Goal: Task Accomplishment & Management: Complete application form

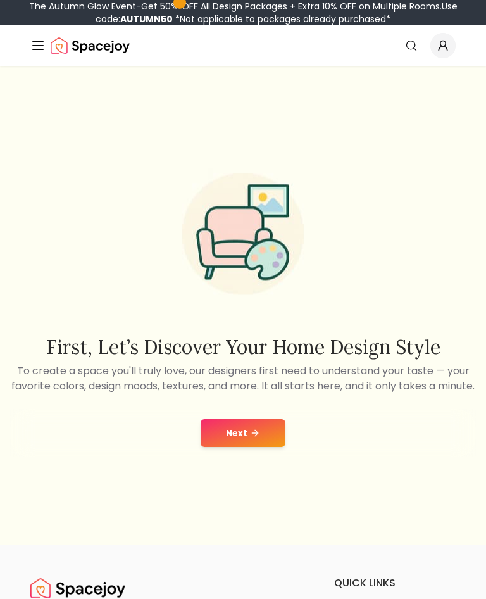
click at [254, 426] on div "Next" at bounding box center [243, 433] width 466 height 48
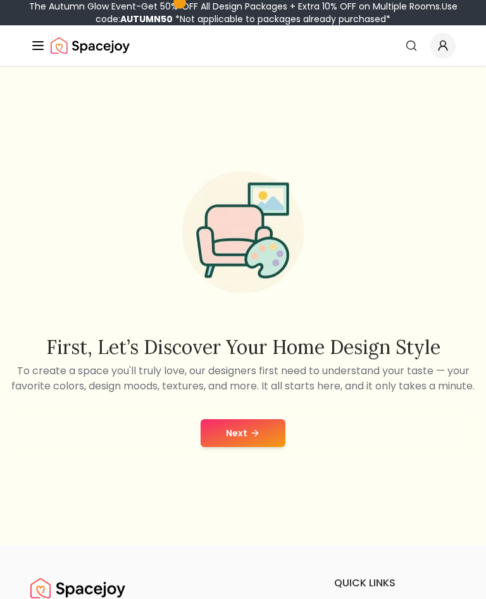
click at [254, 438] on icon at bounding box center [255, 433] width 10 height 10
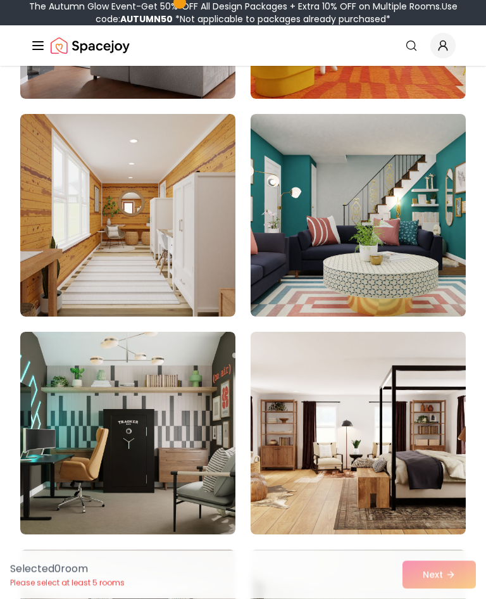
scroll to position [337, 0]
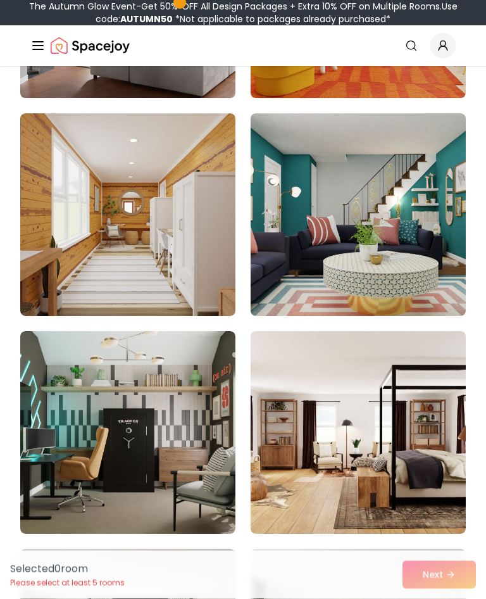
click at [115, 384] on img at bounding box center [127, 433] width 215 height 202
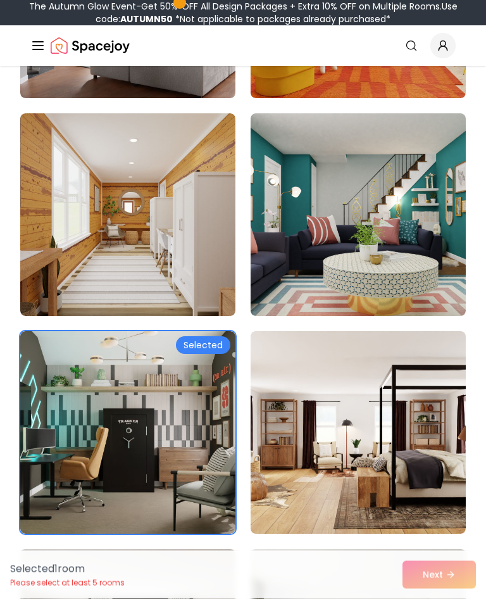
scroll to position [337, 0]
click at [94, 444] on img at bounding box center [127, 432] width 215 height 202
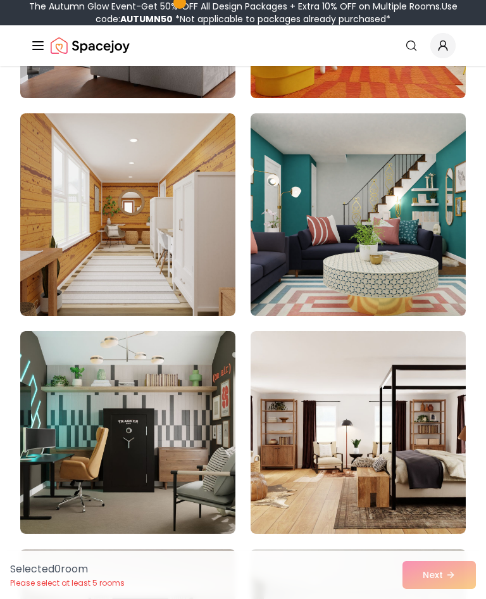
scroll to position [412, 0]
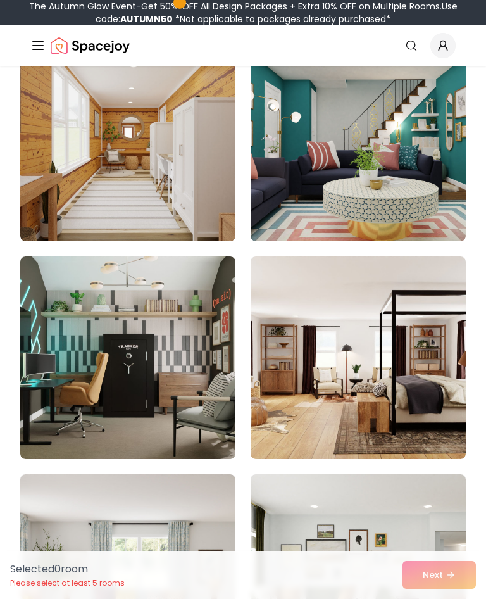
click at [85, 368] on img at bounding box center [127, 357] width 215 height 202
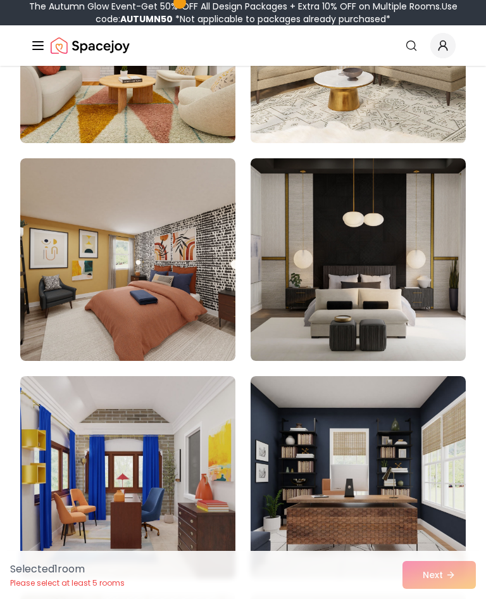
scroll to position [2468, 0]
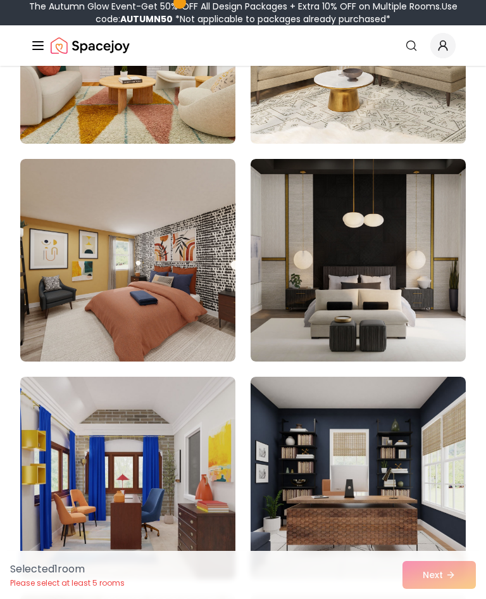
click at [408, 235] on img at bounding box center [358, 260] width 215 height 202
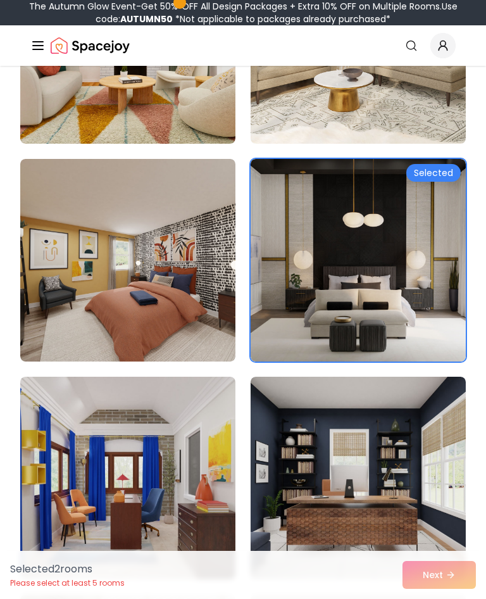
scroll to position [3243, 0]
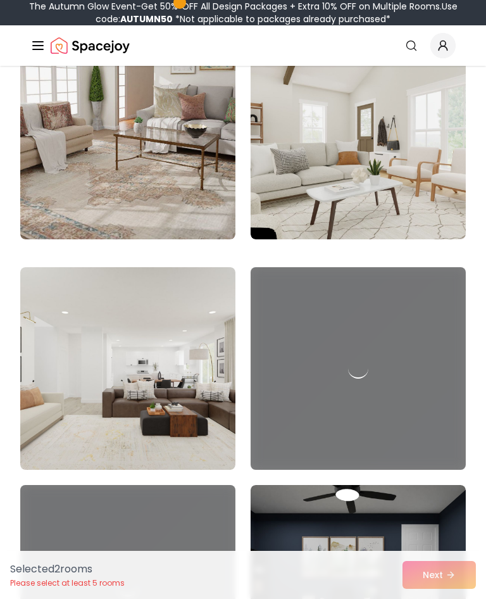
click at [84, 499] on div at bounding box center [127, 586] width 215 height 202
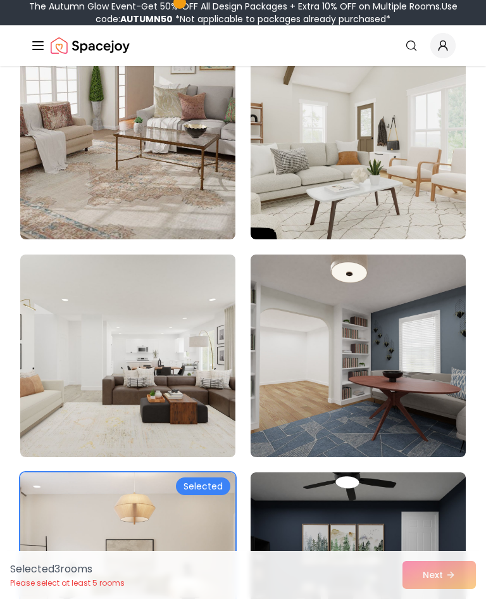
click at [451, 598] on div "Selected 3 room s Please select at least 5 rooms Next" at bounding box center [243, 574] width 486 height 48
click at [188, 406] on img at bounding box center [127, 355] width 215 height 202
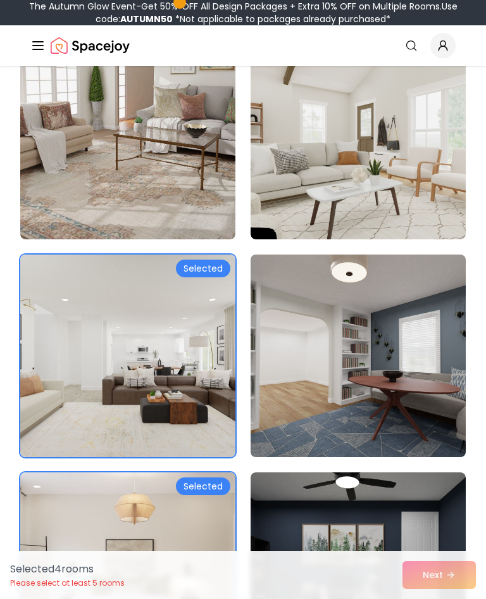
click at [175, 357] on img at bounding box center [127, 355] width 215 height 202
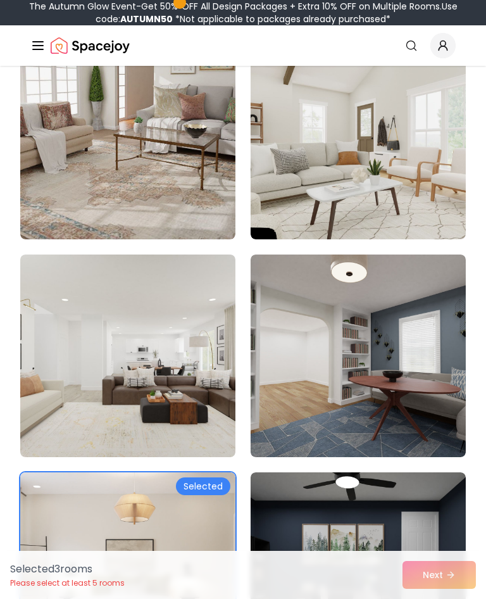
scroll to position [3633, 0]
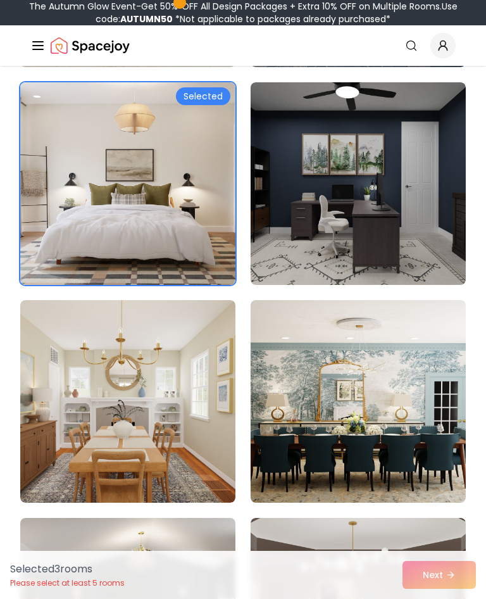
click at [421, 214] on img at bounding box center [358, 183] width 215 height 202
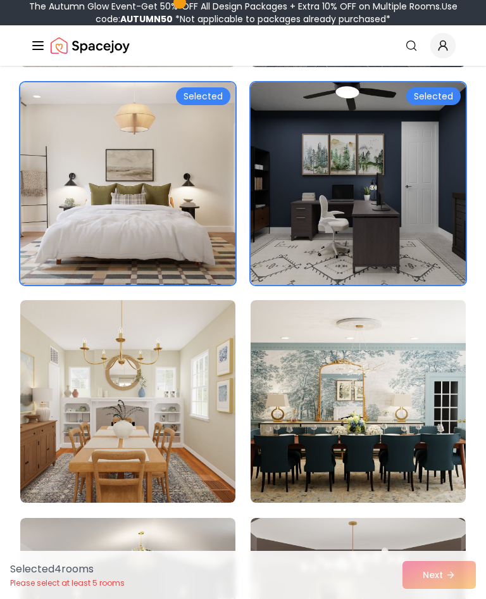
click at [433, 153] on img at bounding box center [358, 183] width 215 height 202
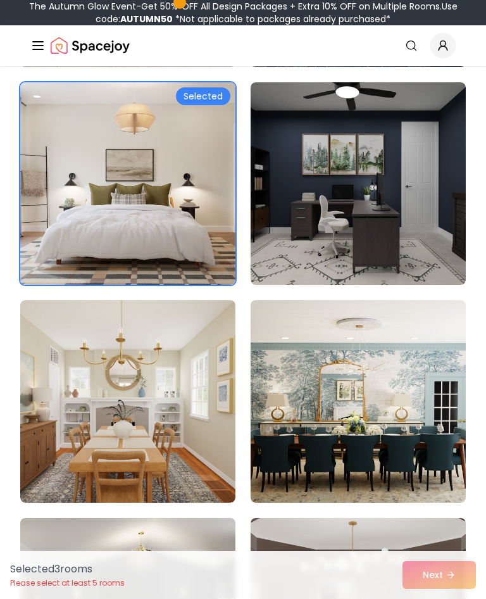
scroll to position [4250, 0]
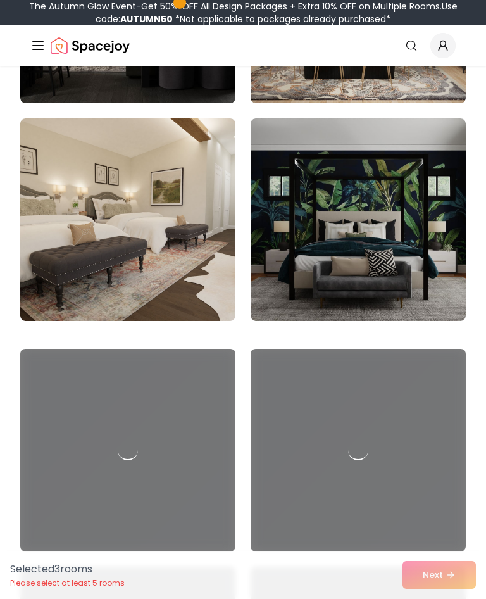
click at [202, 103] on img at bounding box center [127, 2] width 215 height 202
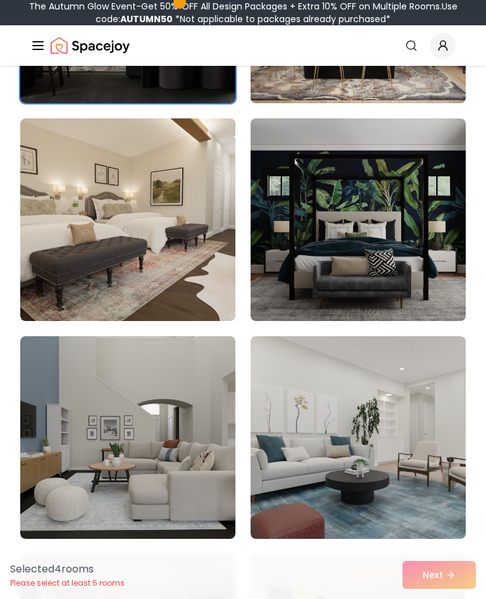
click at [143, 103] on img at bounding box center [127, 2] width 215 height 202
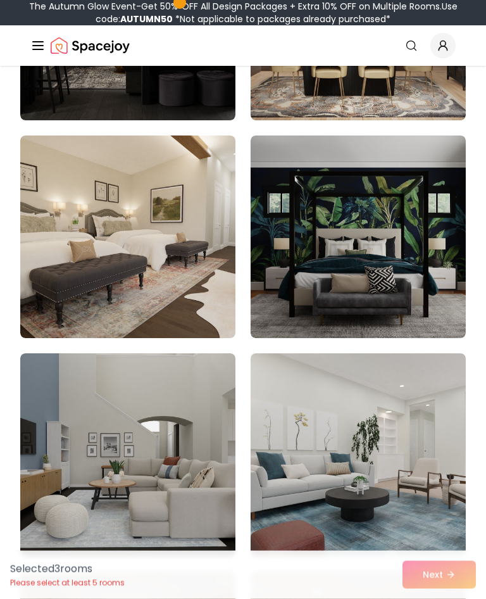
scroll to position [4232, 0]
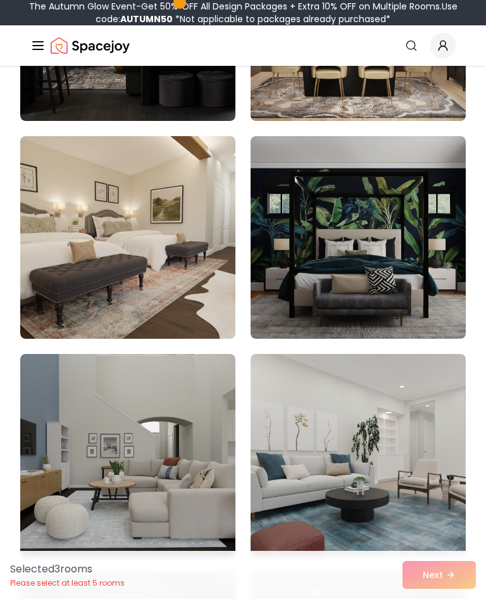
click at [381, 281] on img at bounding box center [358, 237] width 215 height 202
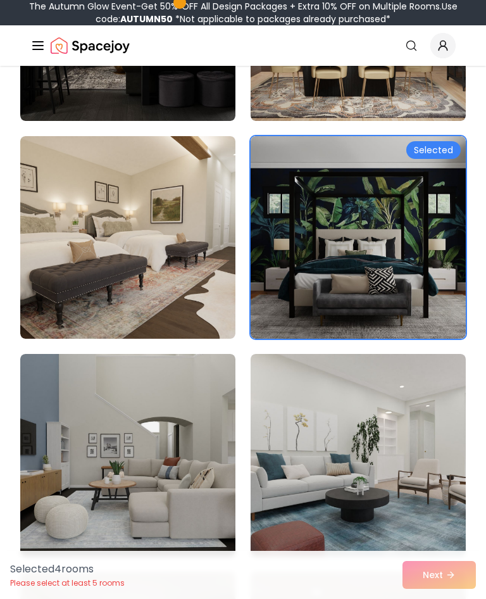
click at [134, 423] on img at bounding box center [127, 455] width 215 height 202
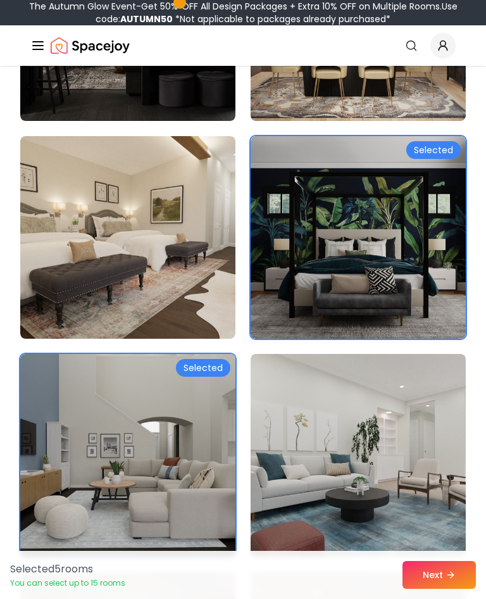
click at [441, 576] on button "Next" at bounding box center [438, 575] width 73 height 28
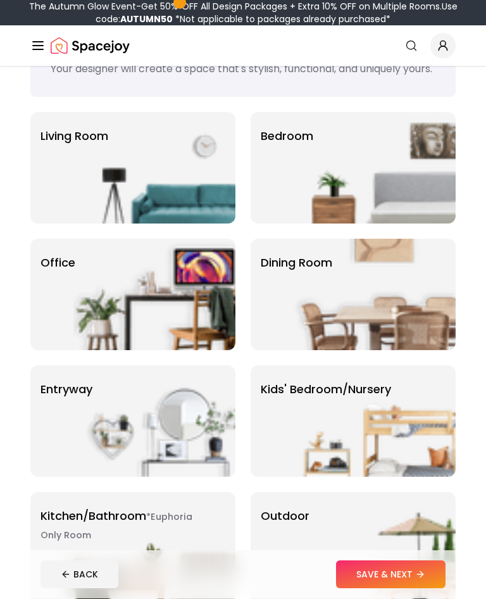
scroll to position [62, 0]
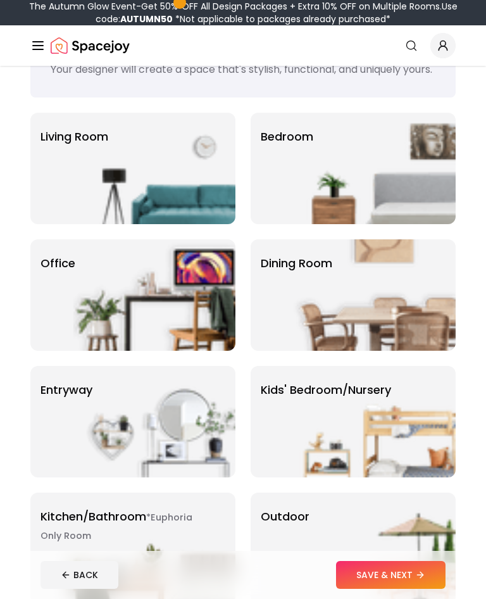
click at [418, 190] on img at bounding box center [375, 168] width 162 height 111
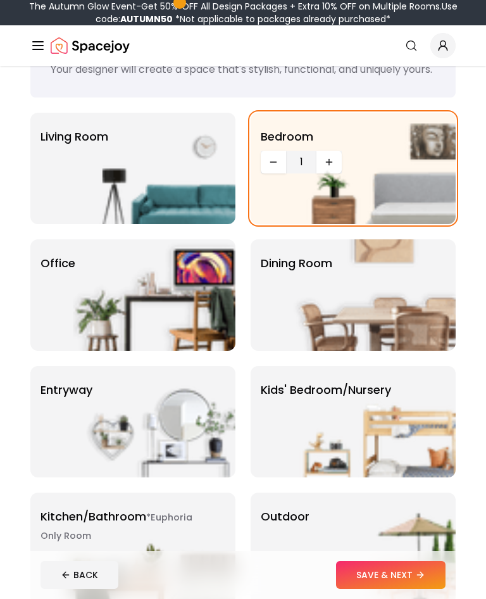
click at [424, 580] on icon at bounding box center [420, 574] width 10 height 10
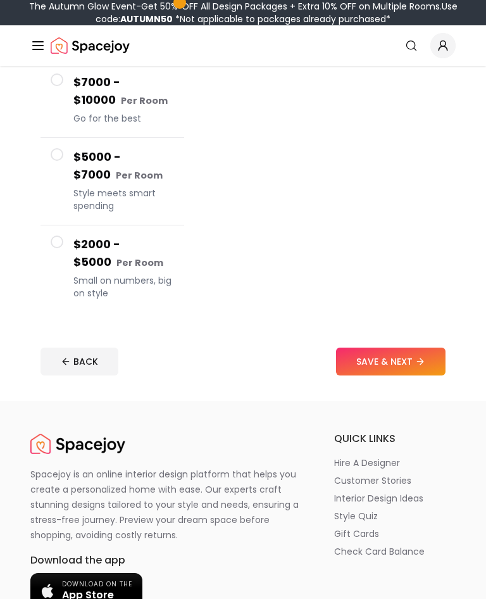
scroll to position [337, 0]
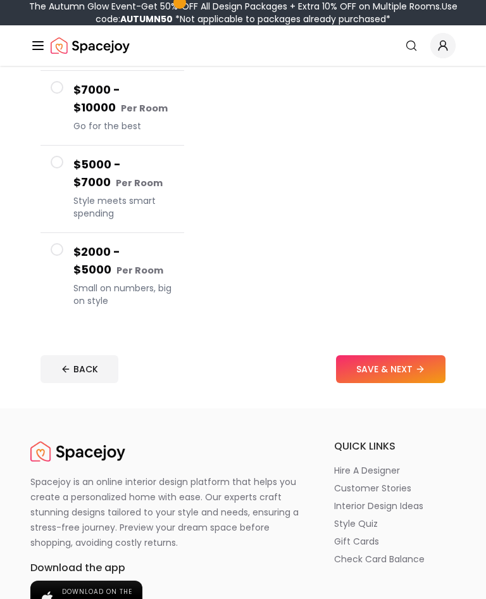
click at [49, 250] on button "$2000 - $5000 Per Room Small on numbers, big on style" at bounding box center [112, 276] width 144 height 87
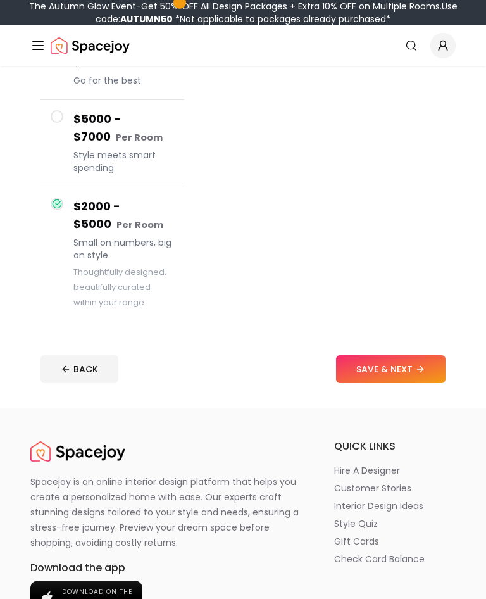
click at [56, 144] on button "$5000 - $7000 Per Room Style meets smart spending" at bounding box center [112, 143] width 144 height 87
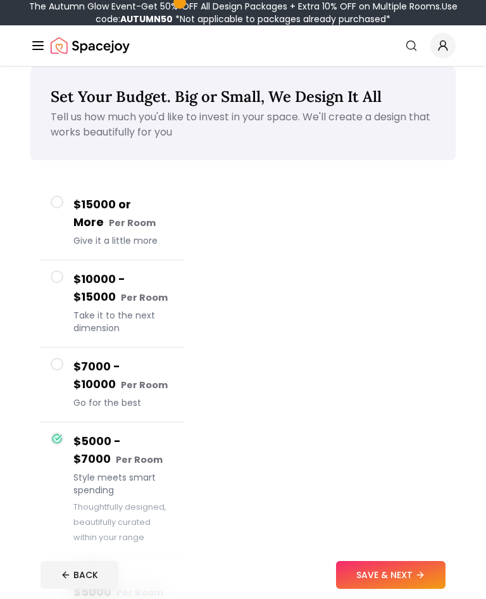
scroll to position [13, 0]
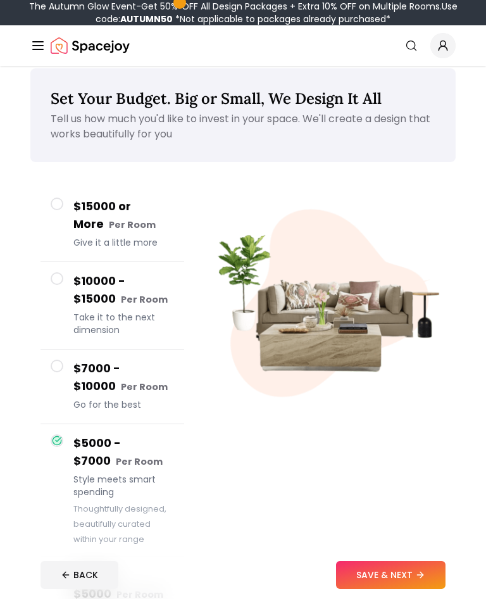
click at [70, 235] on button "$15000 or More Per Room Give it a little more" at bounding box center [112, 224] width 144 height 75
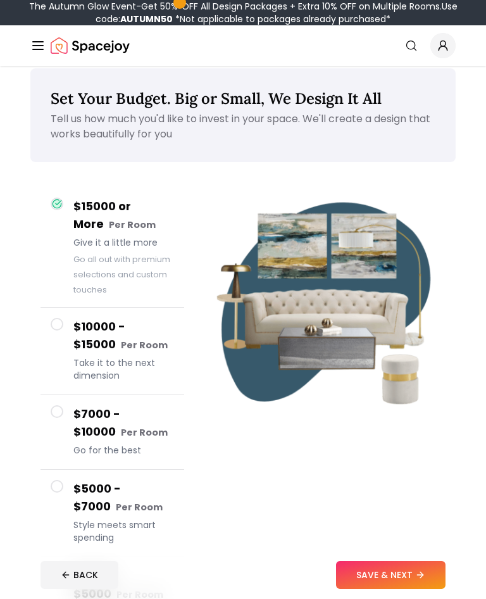
click at [72, 281] on button "$15000 or More Per Room Give it a little more Go all out with premium selection…" at bounding box center [112, 247] width 144 height 120
click at [84, 259] on small "Go all out with premium selections and custom touches" at bounding box center [121, 274] width 97 height 41
click at [68, 309] on button "$10000 - $15000 Per Room Take it to the next dimension" at bounding box center [112, 351] width 144 height 87
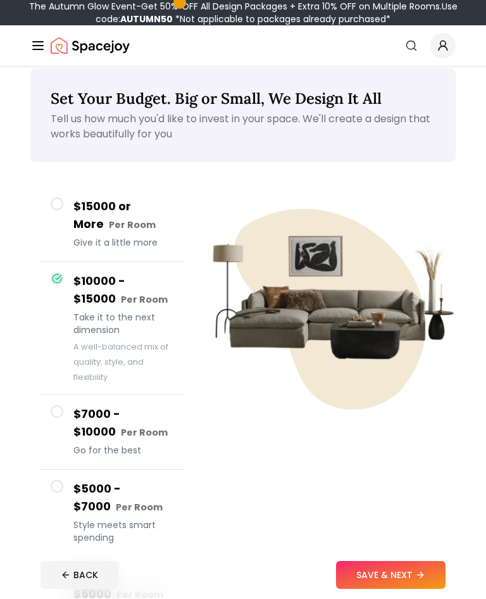
click at [68, 402] on button "$7000 - $10000 Per Room Go for the best" at bounding box center [112, 432] width 144 height 75
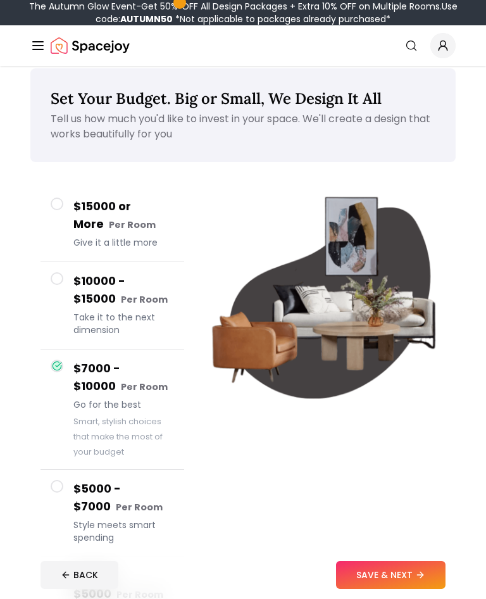
click at [58, 479] on button "$5000 - $7000 Per Room Style meets smart spending" at bounding box center [112, 513] width 144 height 87
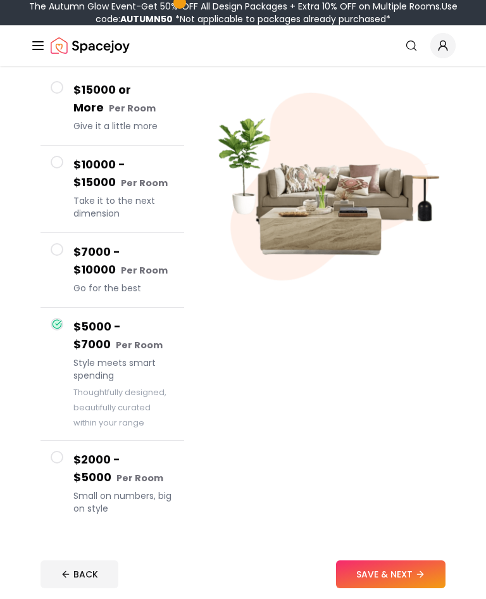
scroll to position [128, 0]
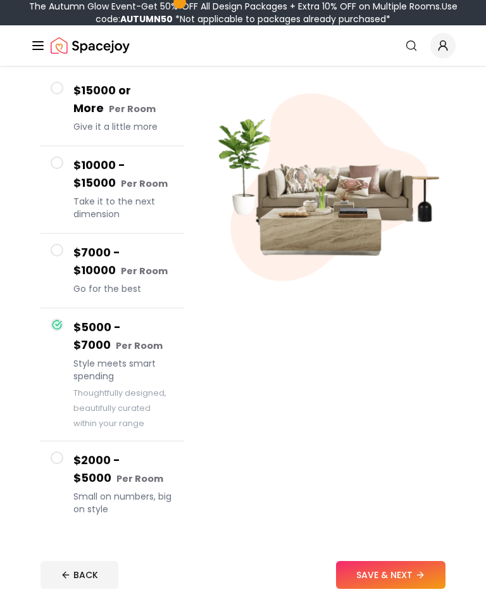
click at [66, 456] on button "$2000 - $5000 Per Room Small on numbers, big on style" at bounding box center [112, 484] width 144 height 87
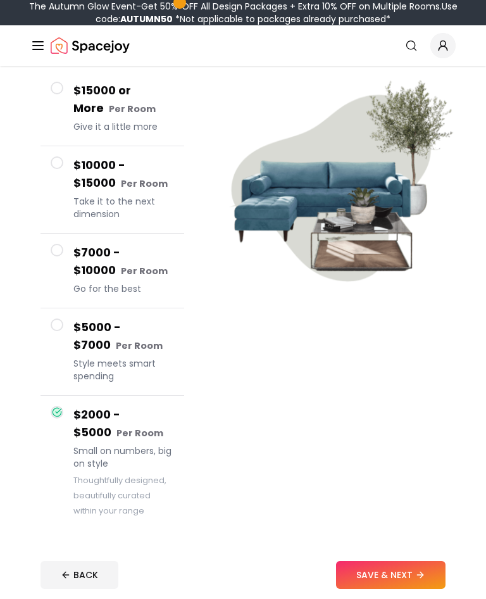
click at [73, 349] on h4 "$5000 - $7000 Per Room" at bounding box center [123, 336] width 101 height 36
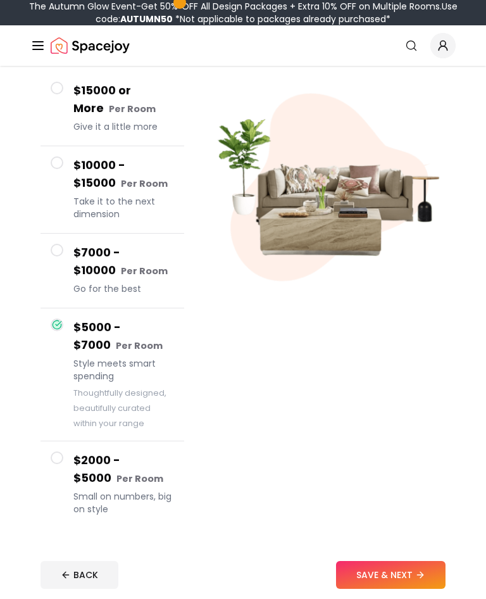
click at [48, 218] on button "$10000 - $15000 Per Room Take it to the next dimension" at bounding box center [112, 189] width 144 height 87
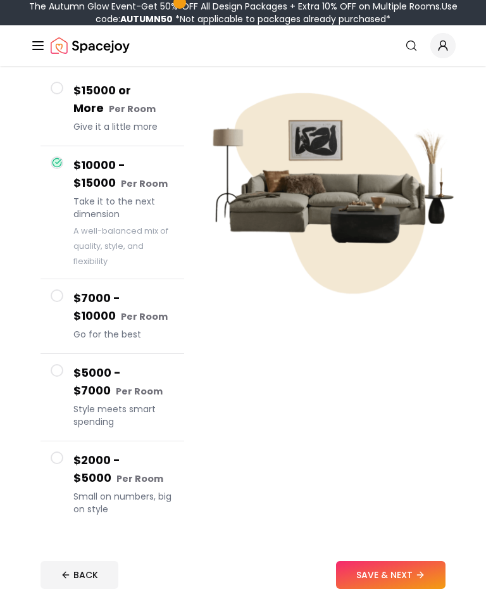
click at [61, 187] on button "$10000 - $15000 Per Room Take it to the next dimension A well-balanced mix of q…" at bounding box center [112, 212] width 144 height 133
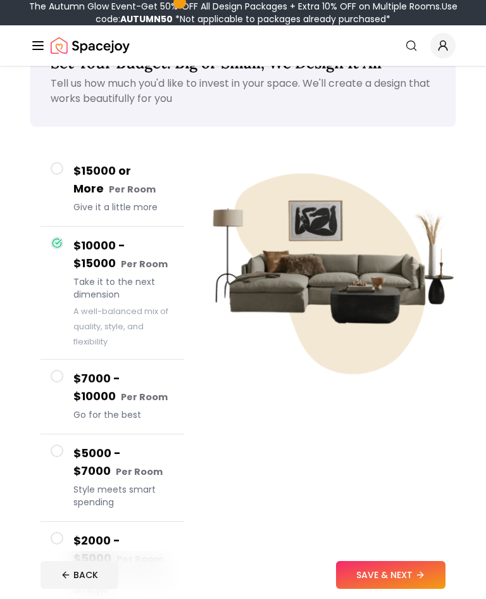
scroll to position [0, 0]
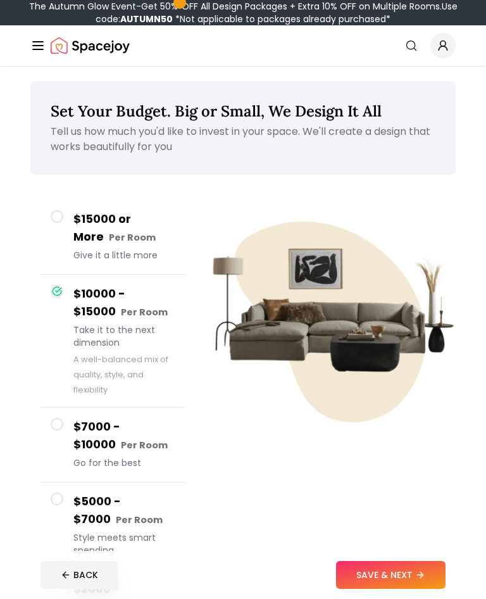
click at [65, 235] on button "$15000 or More Per Room Give it a little more" at bounding box center [112, 237] width 144 height 75
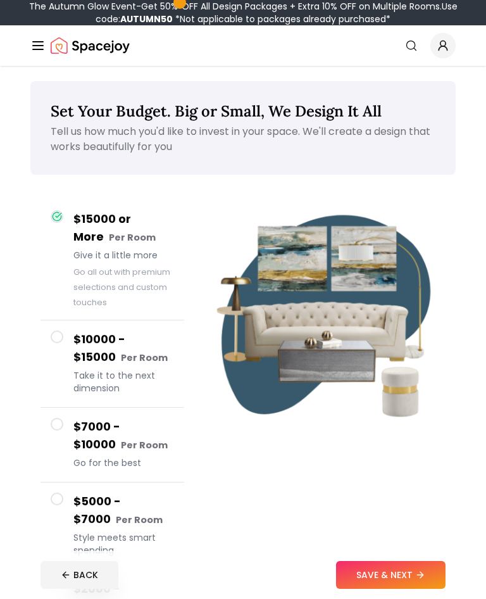
click at [63, 340] on div at bounding box center [57, 336] width 13 height 13
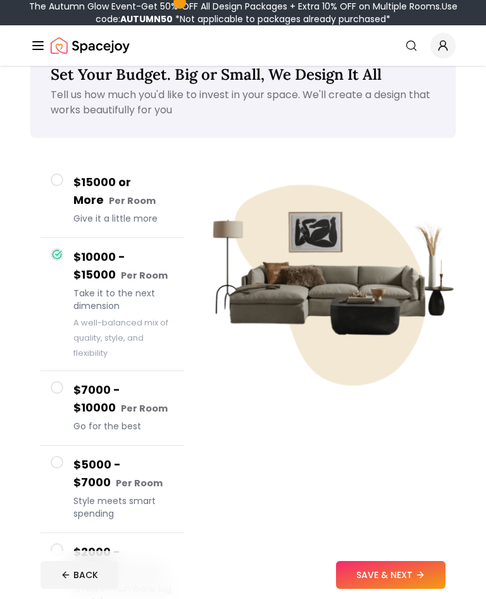
click at [70, 404] on button "$7000 - $10000 Per Room Go for the best" at bounding box center [112, 408] width 144 height 75
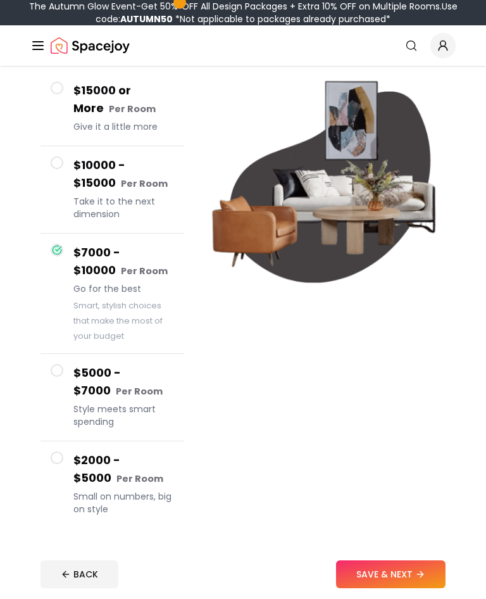
click at [93, 423] on span "Style meets smart spending" at bounding box center [123, 415] width 101 height 25
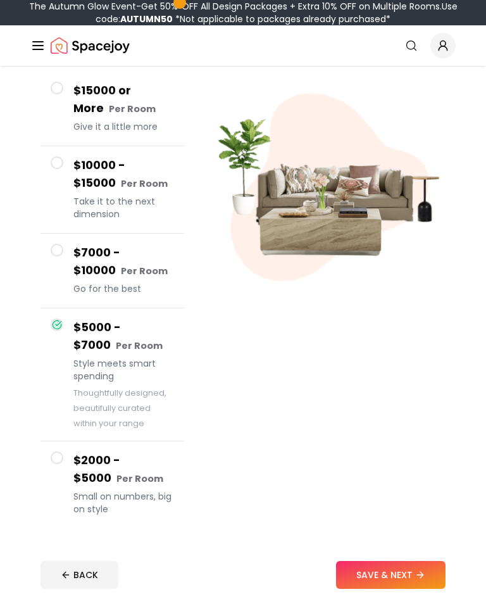
click at [109, 482] on h4 "$2000 - $5000 Per Room" at bounding box center [123, 469] width 101 height 36
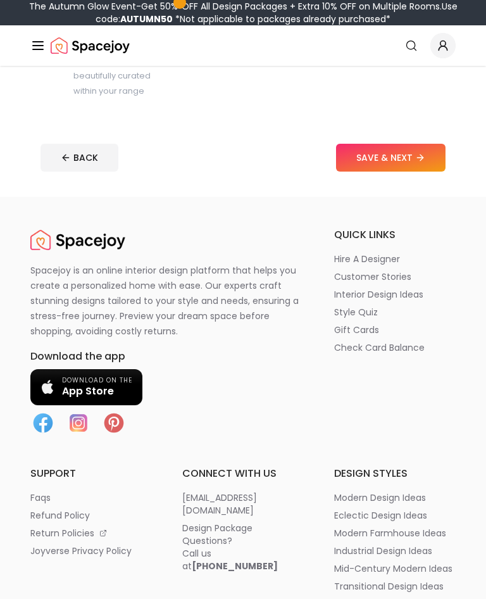
scroll to position [566, 0]
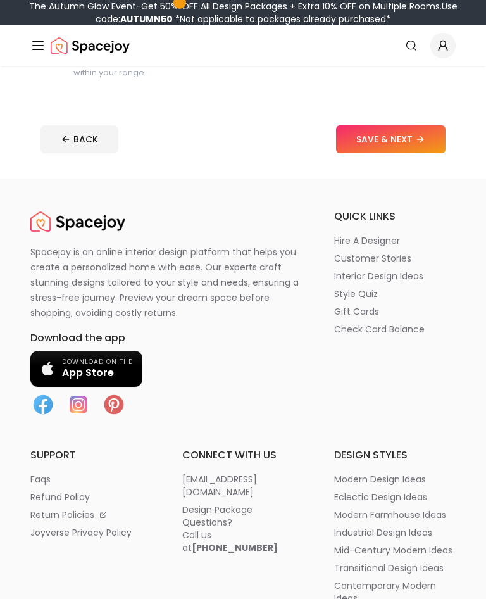
click at [66, 364] on span "Download on the" at bounding box center [97, 362] width 70 height 8
click at [404, 153] on button "SAVE & NEXT" at bounding box center [390, 139] width 109 height 28
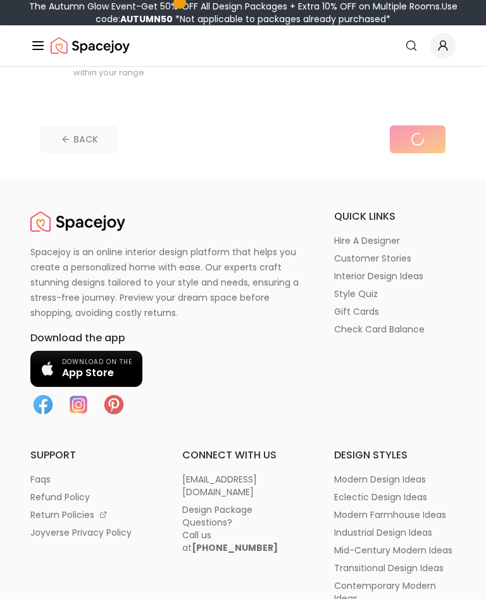
scroll to position [545, 0]
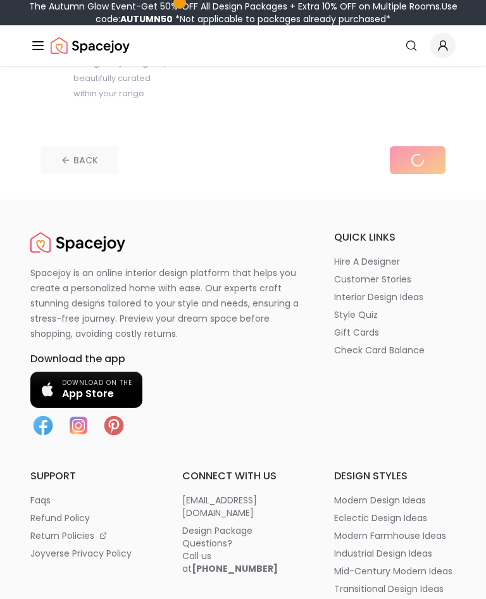
click at [414, 159] on div "BACK" at bounding box center [242, 160] width 405 height 28
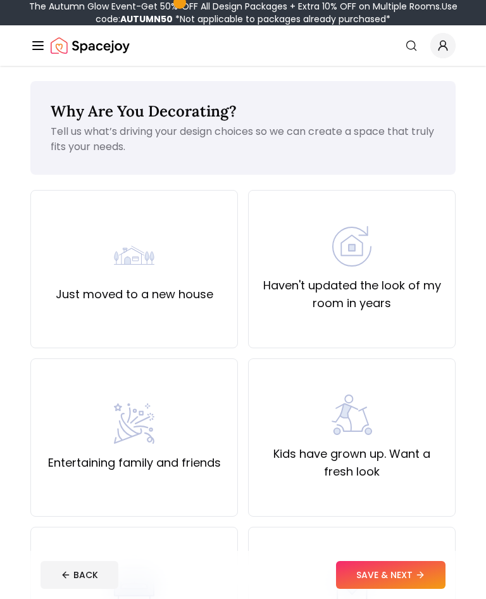
click at [206, 269] on div "Just moved to a new house" at bounding box center [135, 269] width 158 height 68
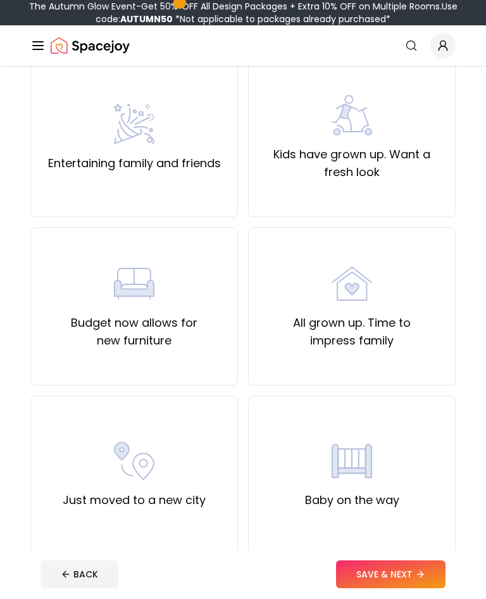
scroll to position [299, 0]
click at [403, 588] on button "SAVE & NEXT" at bounding box center [390, 575] width 109 height 28
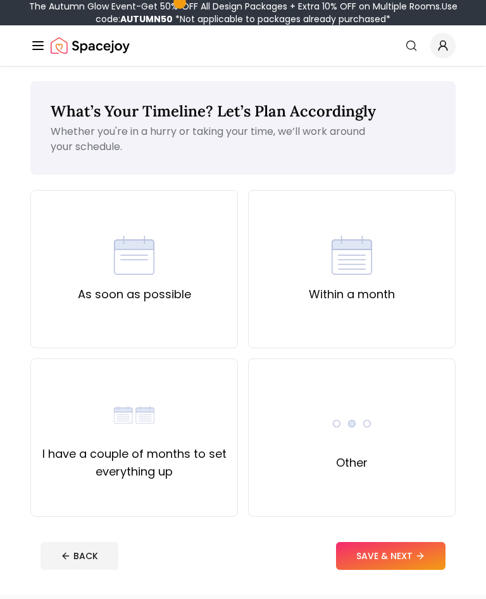
click at [390, 270] on div "Within a month" at bounding box center [352, 269] width 86 height 68
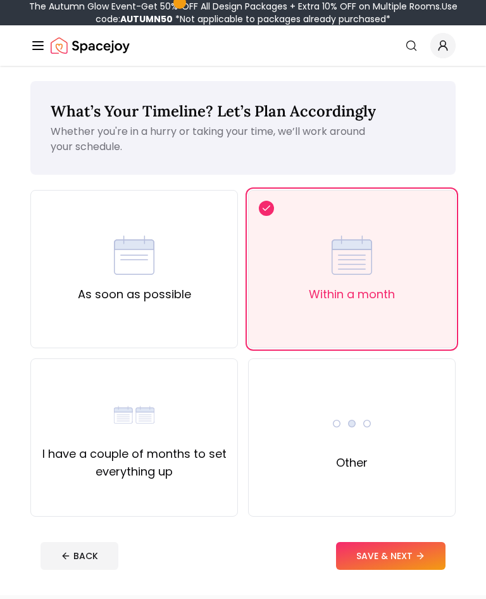
click at [361, 261] on img at bounding box center [352, 255] width 40 height 40
click at [409, 564] on button "SAVE & NEXT" at bounding box center [390, 556] width 109 height 28
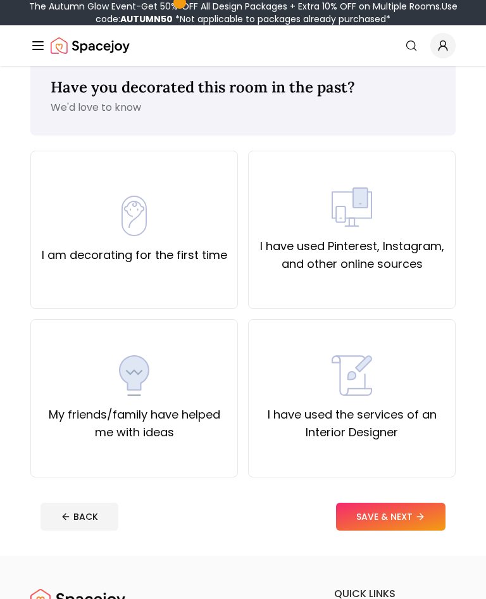
scroll to position [24, 0]
click at [421, 209] on div "I have used Pinterest, Instagram, and other online sources" at bounding box center [352, 230] width 186 height 86
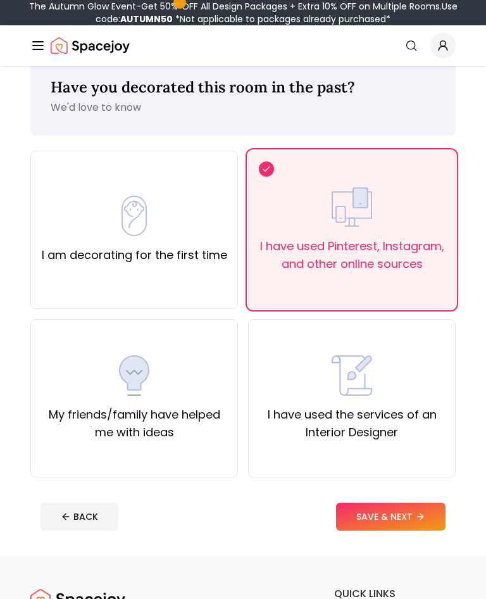
click at [418, 517] on icon at bounding box center [420, 516] width 10 height 10
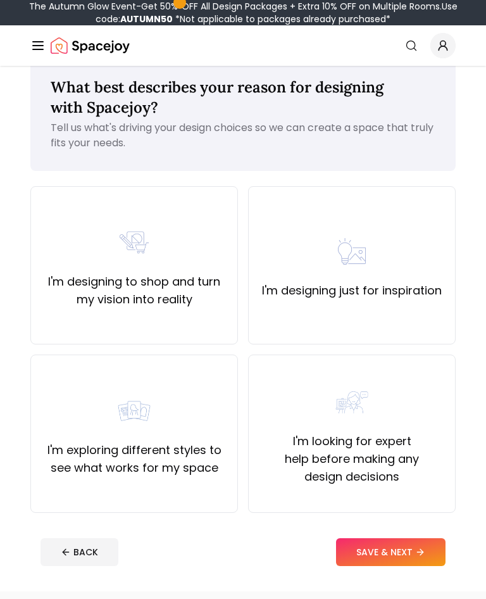
click at [255, 374] on div "I'm looking for expert help before making any design decisions" at bounding box center [352, 433] width 208 height 158
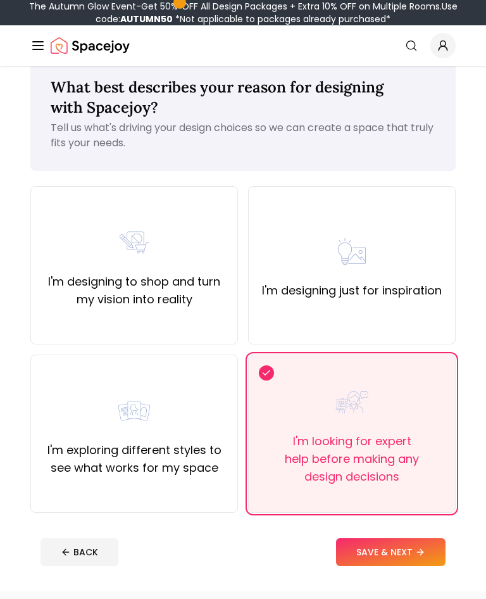
click at [306, 375] on div "I'm looking for expert help before making any design decisions" at bounding box center [352, 433] width 208 height 158
click at [168, 443] on label "I'm exploring different styles to see what works for my space" at bounding box center [134, 458] width 186 height 35
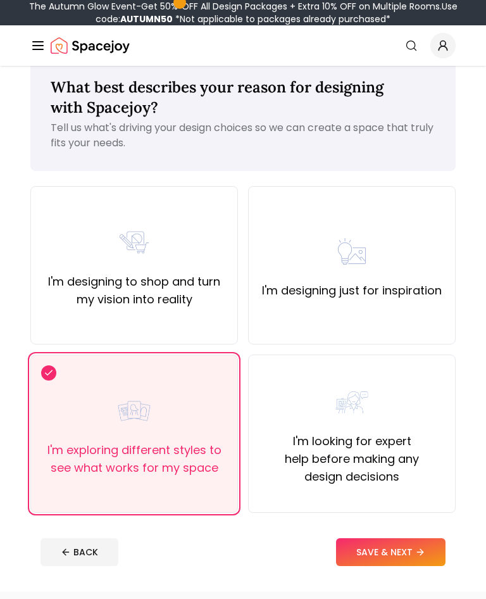
click at [379, 558] on button "SAVE & NEXT" at bounding box center [390, 552] width 109 height 28
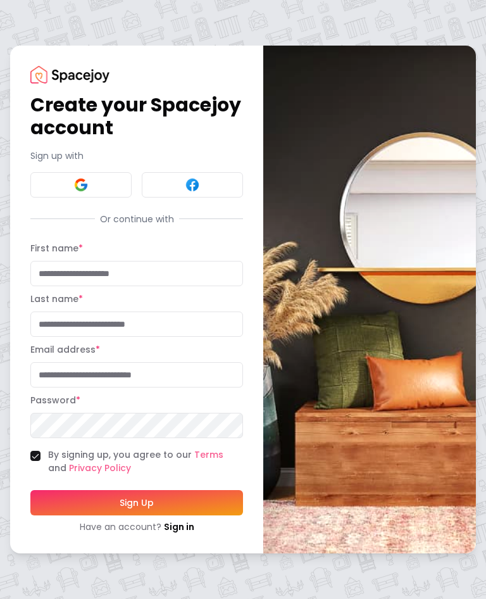
click at [9, 225] on div "Create your Spacejoy account Sign up with Or continue with First name * Last na…" at bounding box center [243, 299] width 486 height 599
click at [1, 281] on div "Create your Spacejoy account Sign up with Or continue with First name * Last na…" at bounding box center [243, 299] width 486 height 599
